Goal: Navigation & Orientation: Go to known website

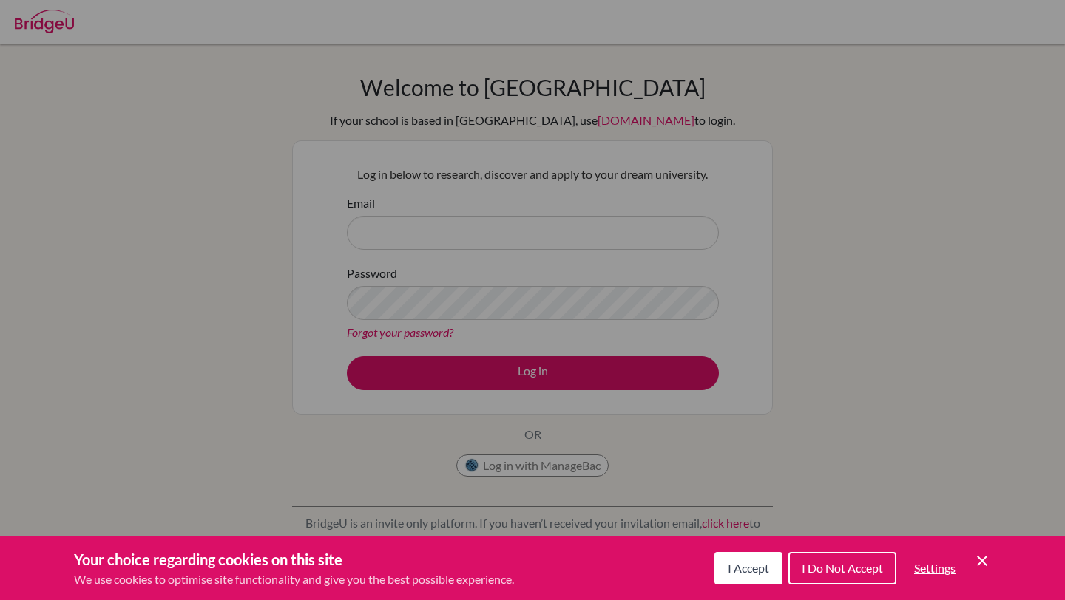
click at [465, 243] on div "Cookie Preferences" at bounding box center [532, 300] width 1065 height 600
click at [754, 575] on button "I Accept" at bounding box center [748, 568] width 68 height 33
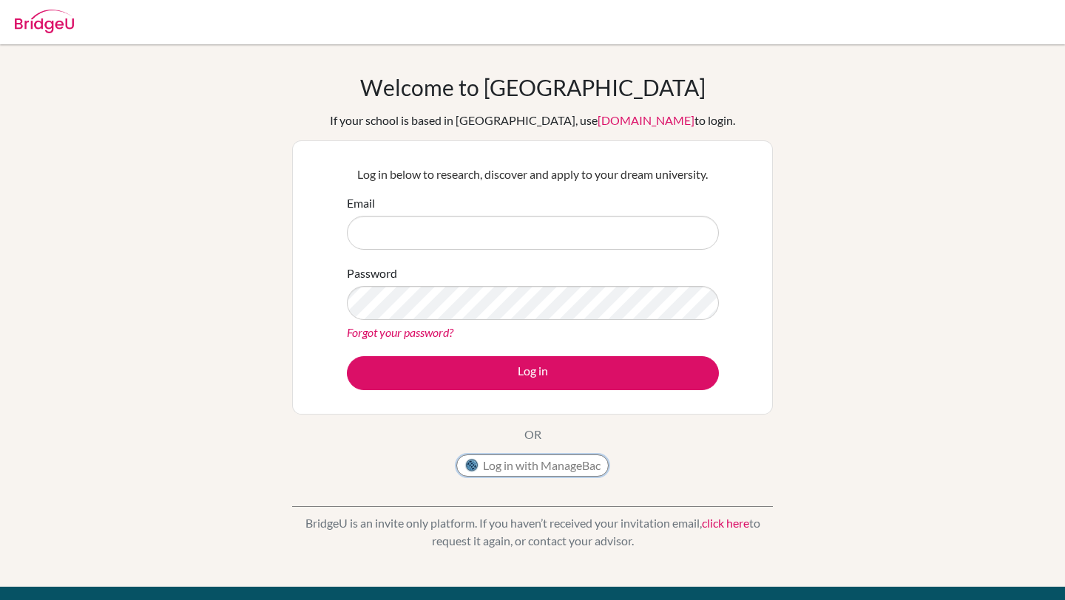
click at [561, 472] on button "Log in with ManageBac" at bounding box center [532, 466] width 152 height 22
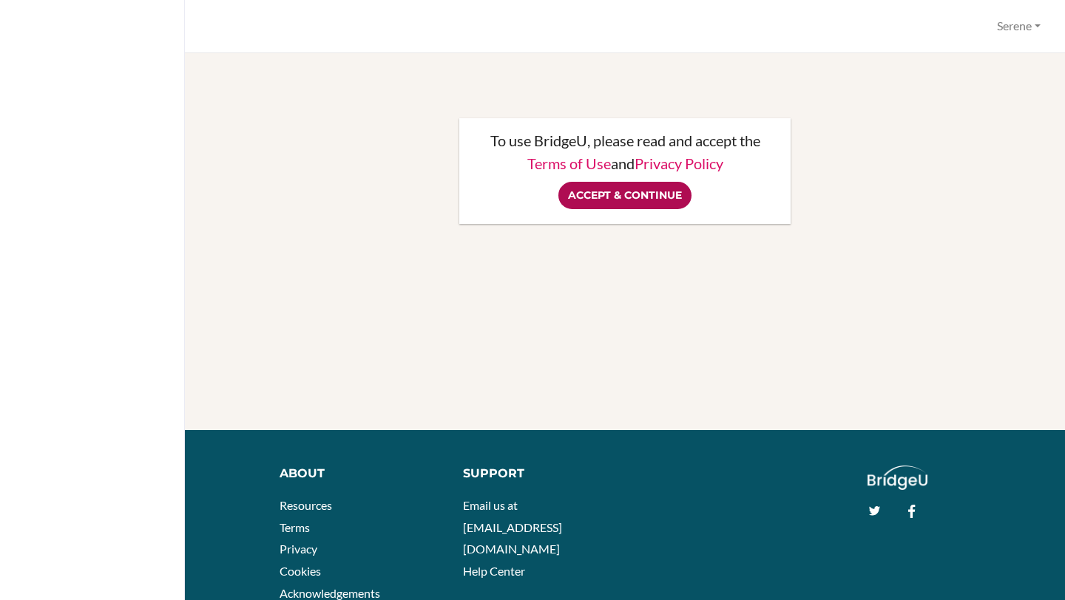
click at [623, 198] on input "Accept & Continue" at bounding box center [624, 195] width 133 height 27
